Goal: Transaction & Acquisition: Purchase product/service

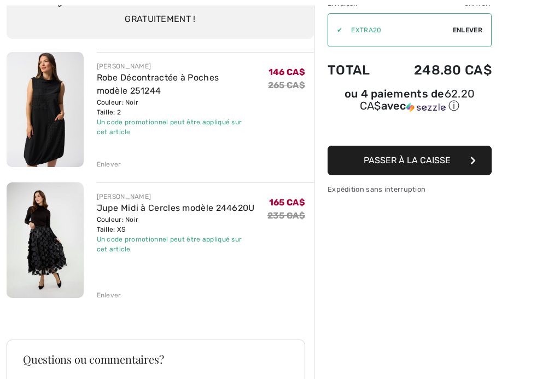
scroll to position [104, 0]
click at [45, 234] on img at bounding box center [45, 239] width 77 height 115
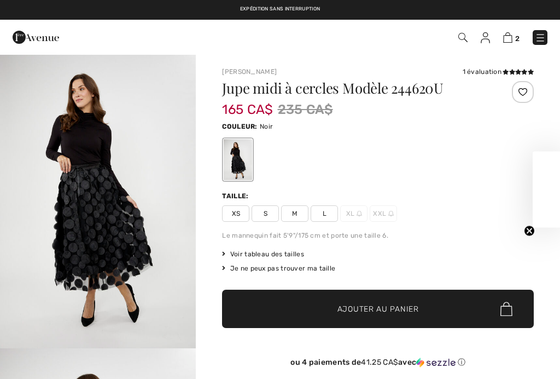
checkbox input "true"
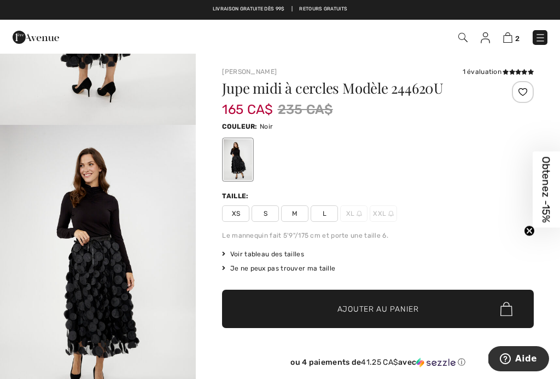
scroll to position [565, 0]
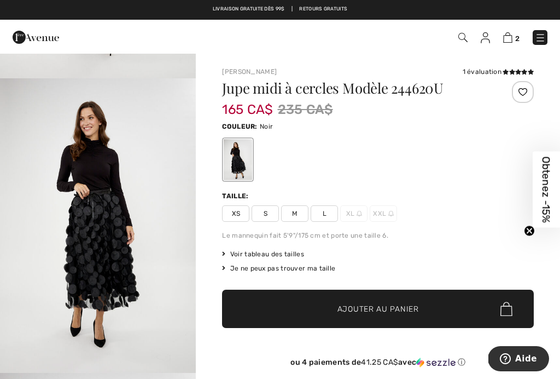
click at [166, 209] on img "3 / 4" at bounding box center [98, 225] width 196 height 294
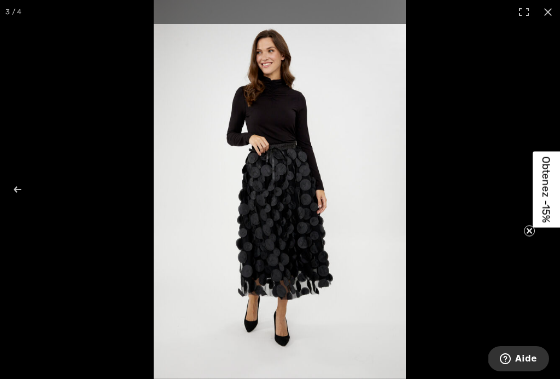
click at [154, 216] on img at bounding box center [280, 189] width 252 height 379
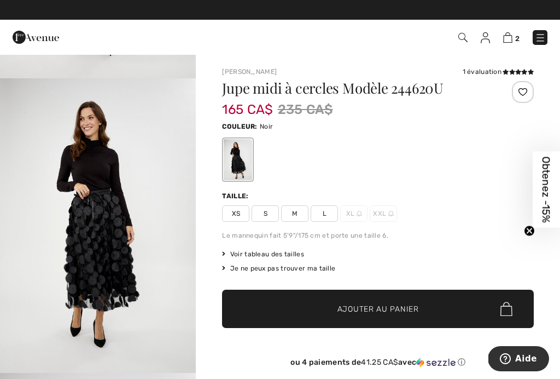
click at [493, 71] on div "1 évaluation" at bounding box center [498, 72] width 71 height 10
click at [498, 66] on div "Frank Lyman 1 évaluation 1 évaluation Jupe midi à cercles Modèle 244620U 165 CA…" at bounding box center [378, 360] width 364 height 613
click at [515, 72] on icon at bounding box center [518, 71] width 6 height 5
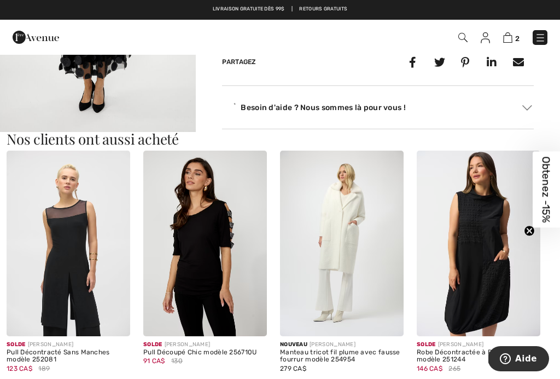
scroll to position [1128, 0]
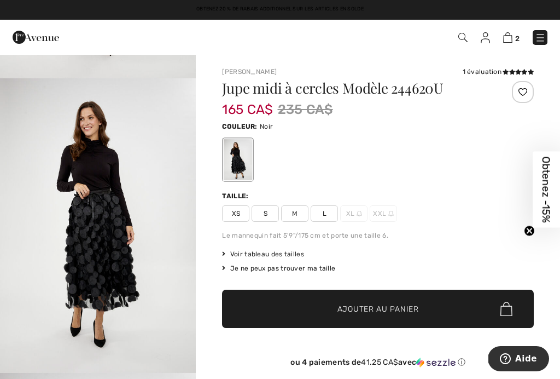
click at [476, 166] on div at bounding box center [378, 159] width 312 height 45
click at [116, 210] on img "3 / 4" at bounding box center [98, 225] width 196 height 294
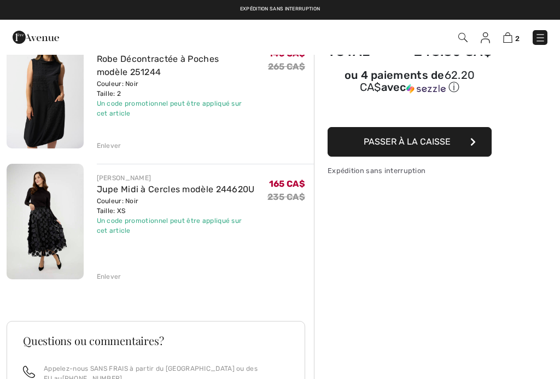
click at [117, 275] on div "Enlever" at bounding box center [109, 276] width 25 height 10
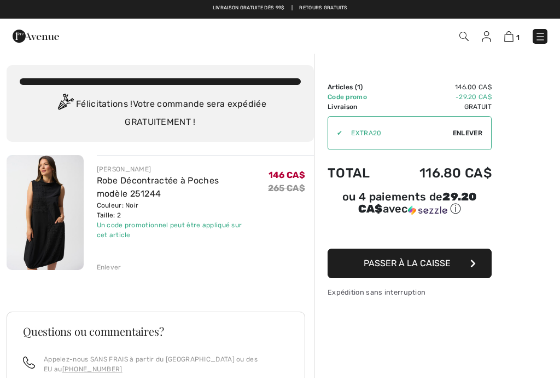
scroll to position [8, 0]
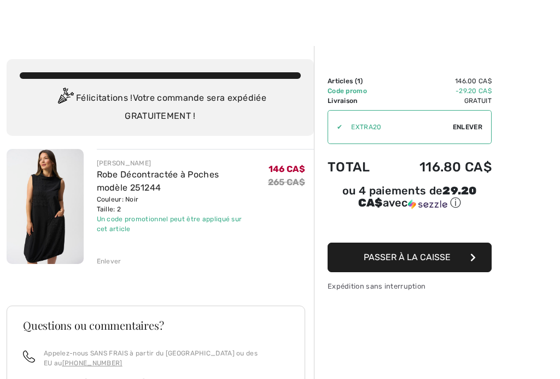
click at [61, 208] on img at bounding box center [45, 206] width 77 height 115
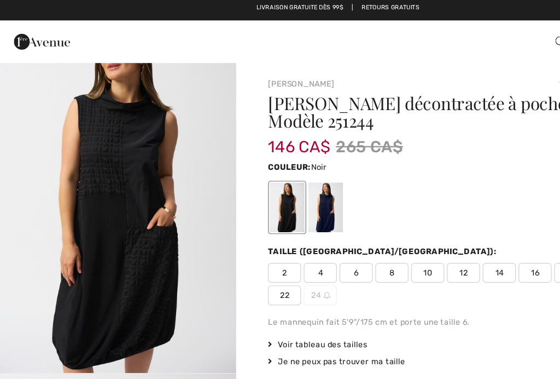
scroll to position [38, 0]
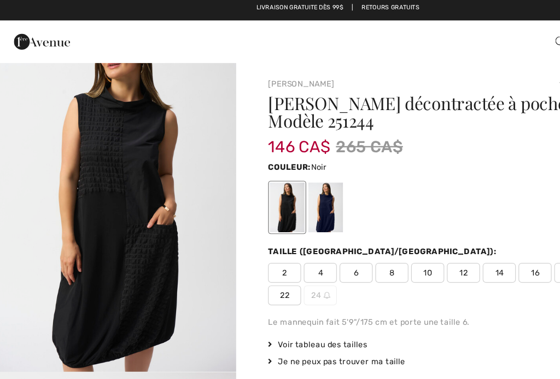
click at [117, 164] on img "1 / 4" at bounding box center [98, 162] width 196 height 294
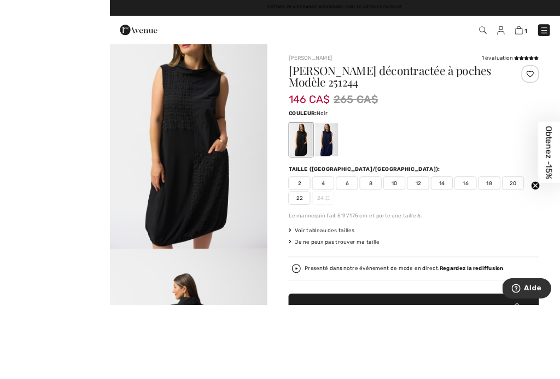
scroll to position [3, 0]
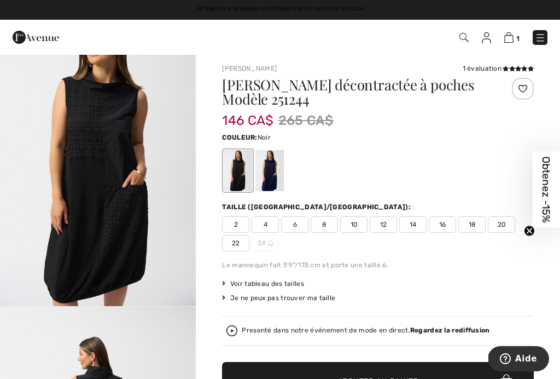
click at [515, 32] on link "1" at bounding box center [511, 37] width 15 height 13
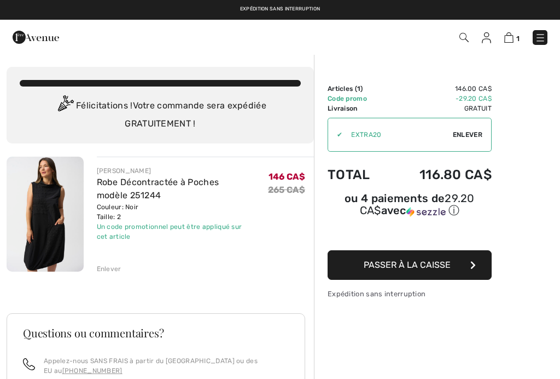
checkbox input "true"
click at [107, 271] on div "Enlever" at bounding box center [109, 269] width 25 height 10
